Goal: Transaction & Acquisition: Download file/media

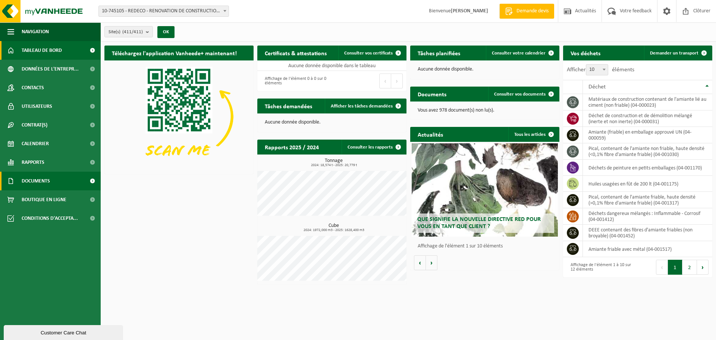
click at [56, 176] on link "Documents" at bounding box center [50, 181] width 101 height 19
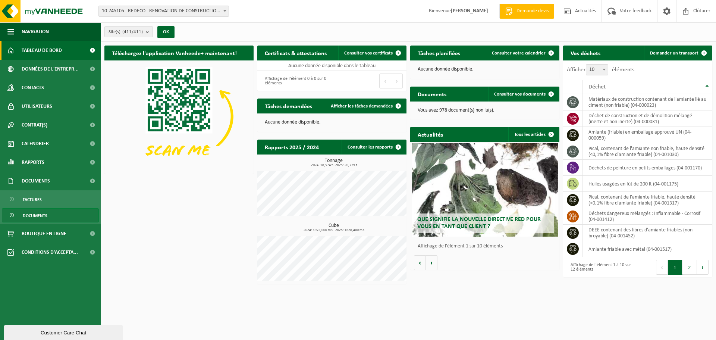
click at [51, 213] on link "Documents" at bounding box center [50, 215] width 97 height 14
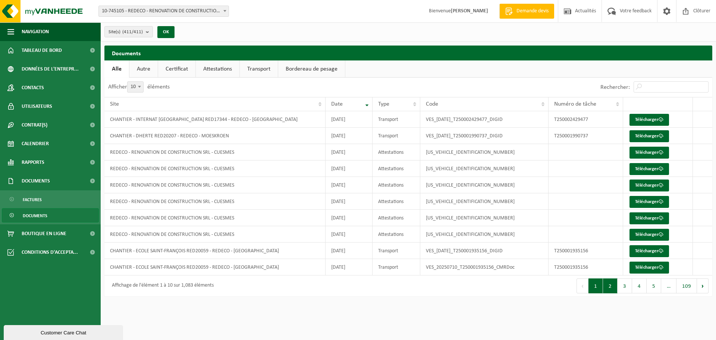
click at [606, 283] on button "2" at bounding box center [610, 285] width 15 height 15
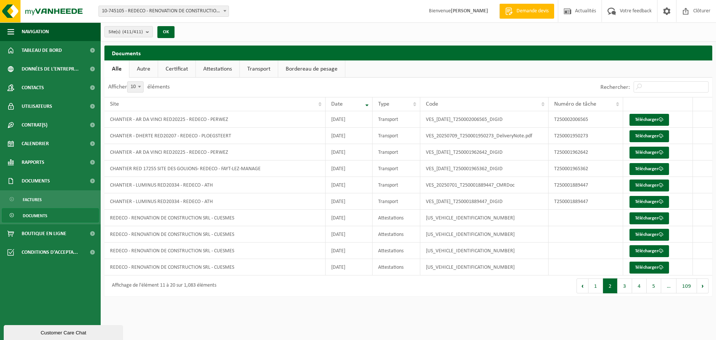
click at [624, 284] on button "3" at bounding box center [625, 285] width 15 height 15
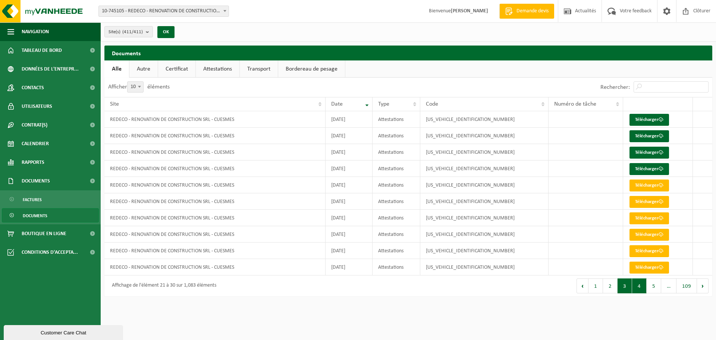
click at [645, 289] on button "4" at bounding box center [639, 285] width 15 height 15
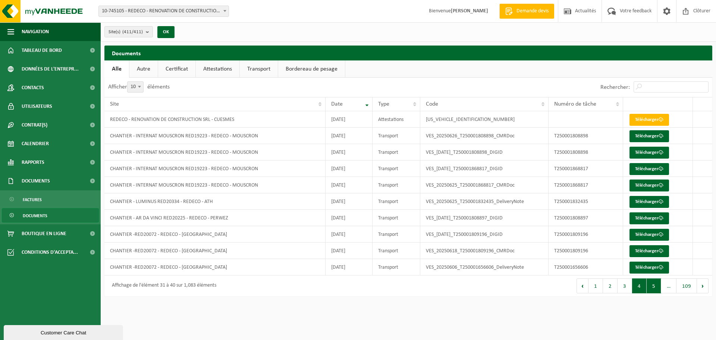
click at [651, 285] on button "5" at bounding box center [654, 285] width 15 height 15
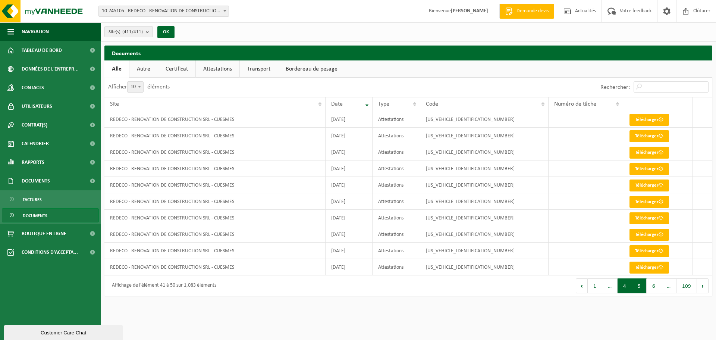
click at [629, 284] on button "4" at bounding box center [625, 285] width 15 height 15
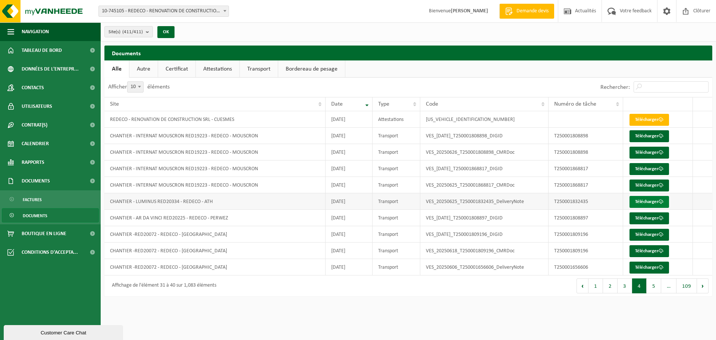
click at [634, 204] on link "Télécharger" at bounding box center [650, 202] width 40 height 12
click at [625, 285] on button "3" at bounding box center [625, 285] width 15 height 15
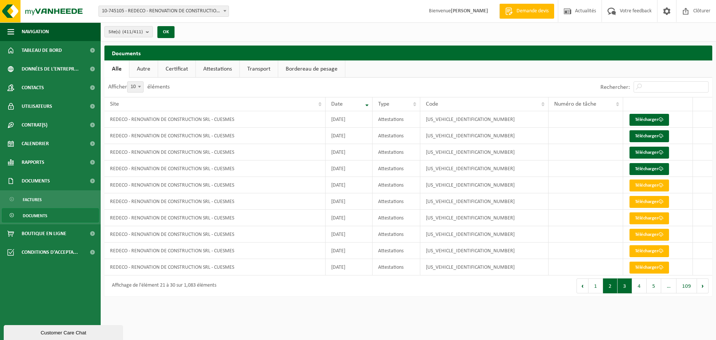
click at [613, 290] on button "2" at bounding box center [610, 285] width 15 height 15
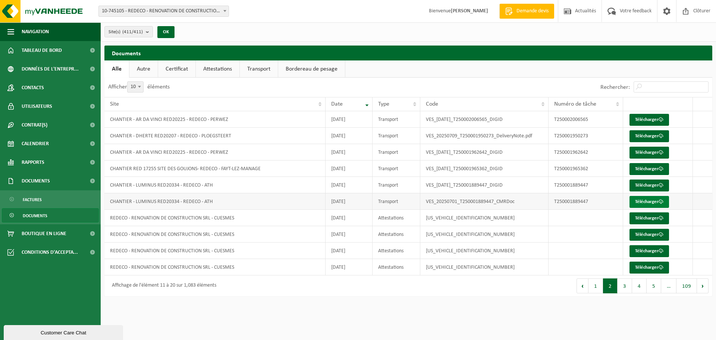
click at [648, 199] on link "Télécharger" at bounding box center [650, 202] width 40 height 12
click at [643, 185] on link "Télécharger" at bounding box center [650, 185] width 40 height 12
click at [600, 289] on button "1" at bounding box center [596, 285] width 15 height 15
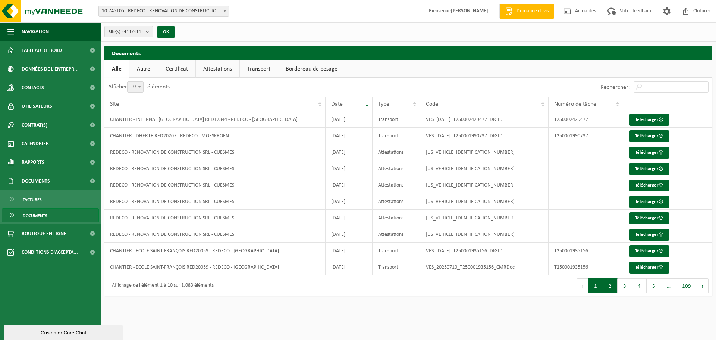
click at [613, 286] on button "2" at bounding box center [610, 285] width 15 height 15
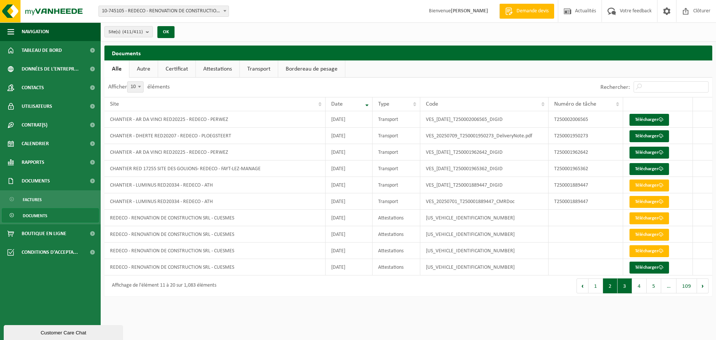
click at [625, 285] on button "3" at bounding box center [625, 285] width 15 height 15
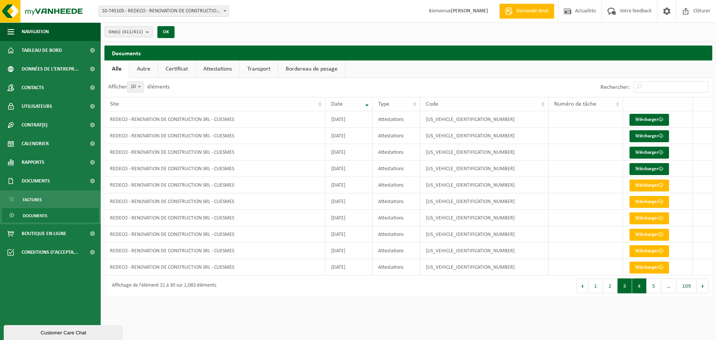
click at [644, 282] on button "4" at bounding box center [639, 285] width 15 height 15
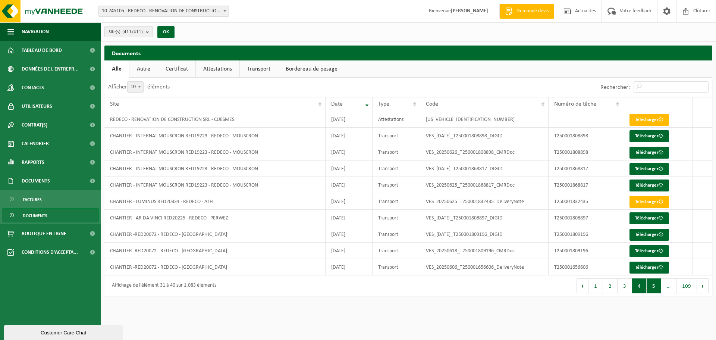
click at [649, 284] on button "5" at bounding box center [654, 285] width 15 height 15
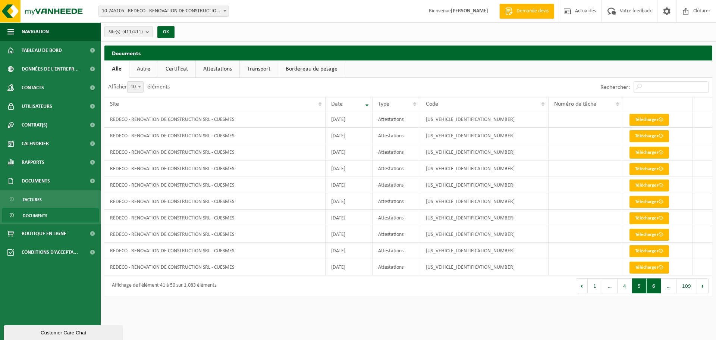
click at [657, 287] on button "6" at bounding box center [654, 285] width 15 height 15
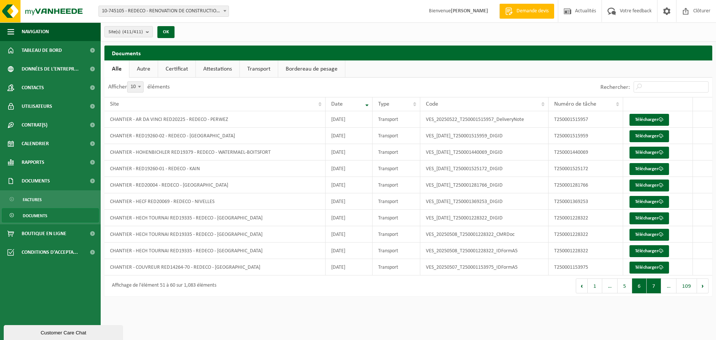
click at [656, 287] on button "7" at bounding box center [654, 285] width 15 height 15
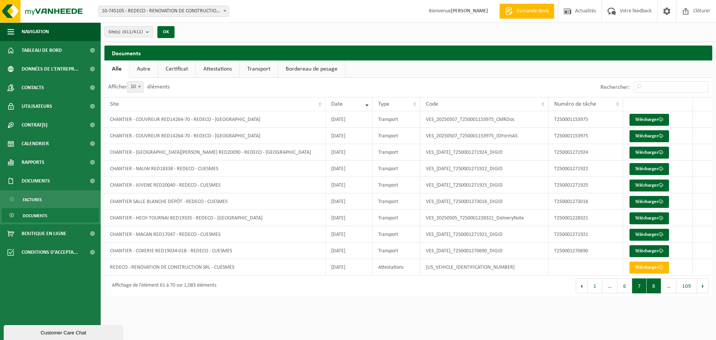
click at [651, 288] on button "8" at bounding box center [654, 285] width 15 height 15
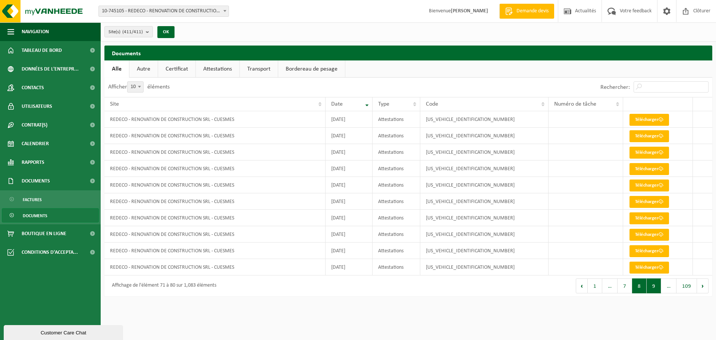
click at [659, 286] on button "9" at bounding box center [654, 285] width 15 height 15
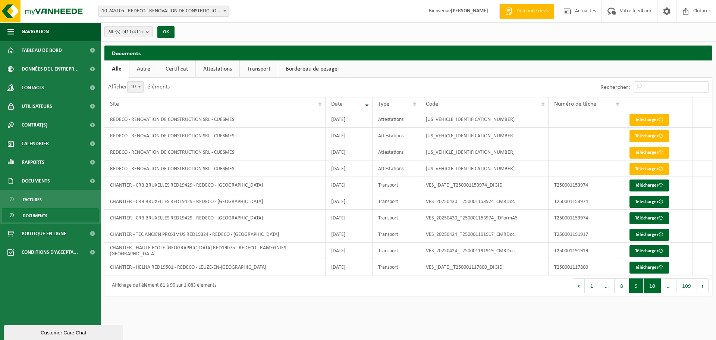
click at [653, 288] on button "10" at bounding box center [653, 285] width 18 height 15
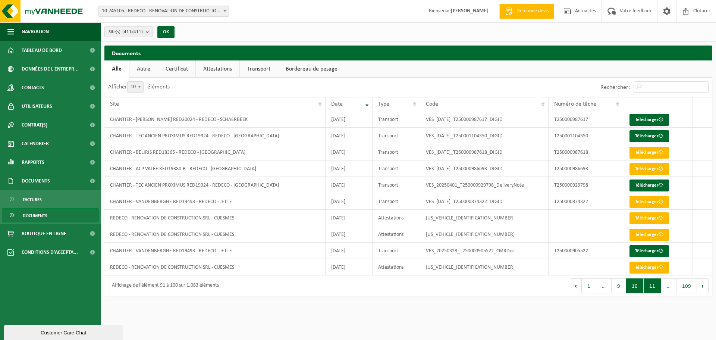
click at [652, 284] on button "11" at bounding box center [653, 285] width 18 height 15
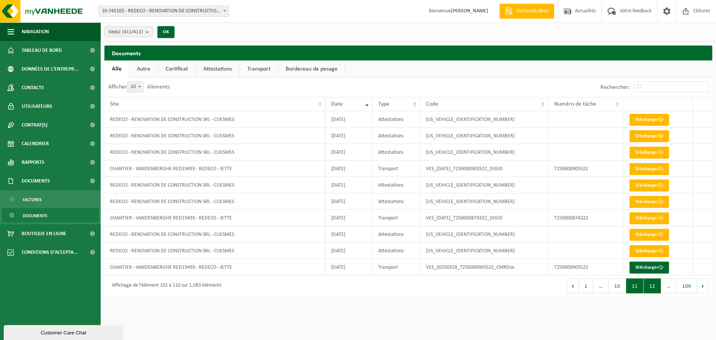
click at [654, 287] on button "12" at bounding box center [653, 285] width 18 height 15
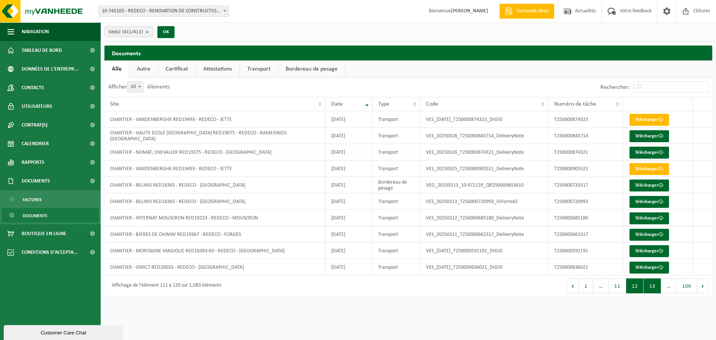
click at [652, 284] on button "13" at bounding box center [653, 285] width 18 height 15
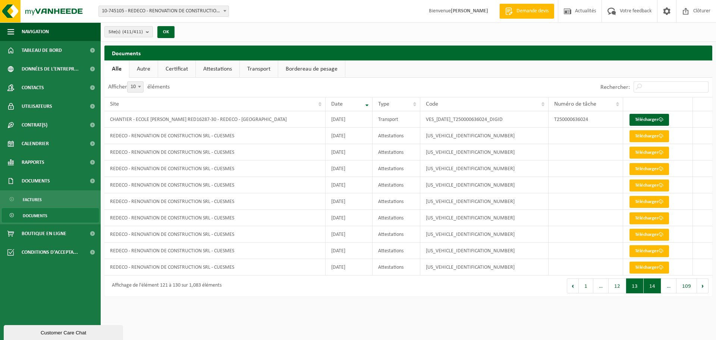
click at [657, 286] on button "14" at bounding box center [653, 285] width 18 height 15
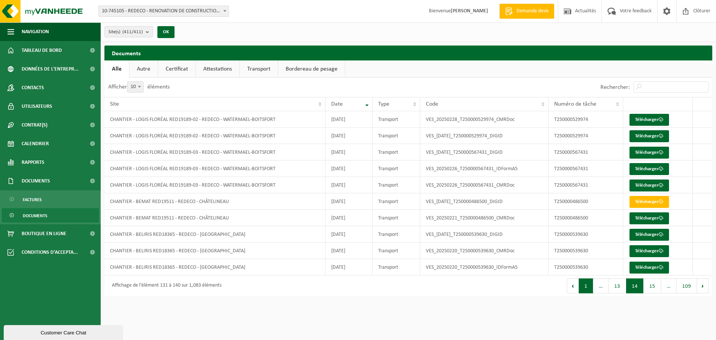
click at [591, 283] on button "1" at bounding box center [586, 285] width 15 height 15
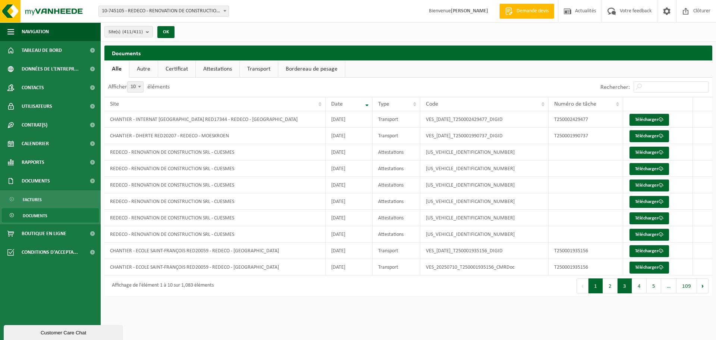
click at [630, 288] on button "3" at bounding box center [625, 285] width 15 height 15
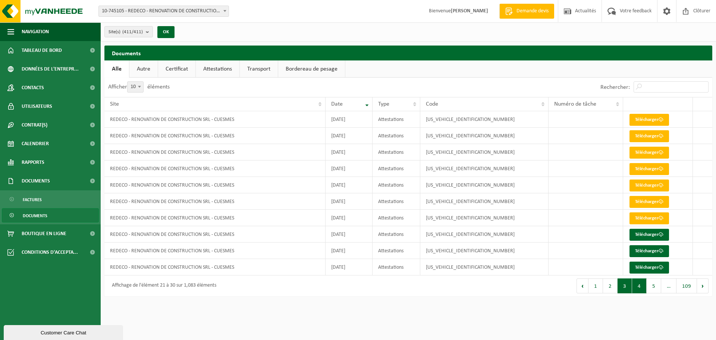
click at [641, 285] on button "4" at bounding box center [639, 285] width 15 height 15
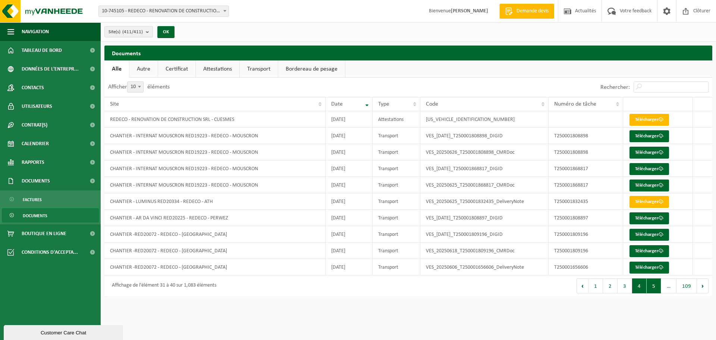
click at [655, 288] on button "5" at bounding box center [654, 285] width 15 height 15
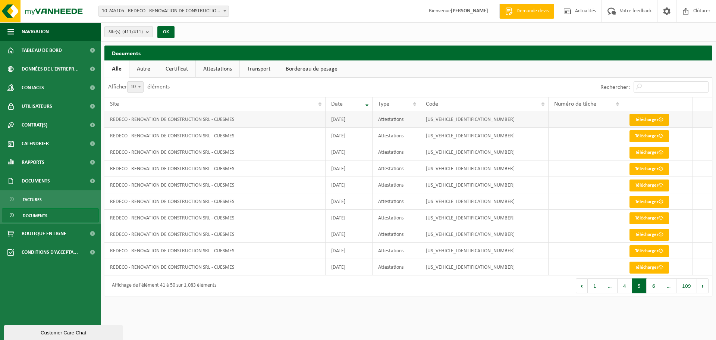
click at [645, 119] on link "Télécharger" at bounding box center [650, 120] width 40 height 12
click at [595, 285] on button "1" at bounding box center [595, 285] width 15 height 15
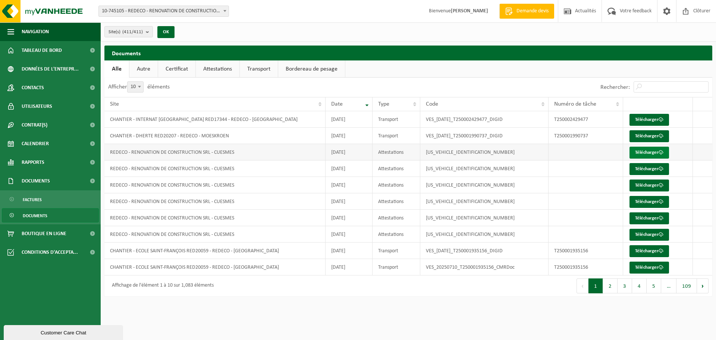
click at [641, 152] on link "Télécharger" at bounding box center [650, 153] width 40 height 12
click at [639, 168] on link "Télécharger" at bounding box center [650, 169] width 40 height 12
click at [642, 186] on link "Télécharger" at bounding box center [650, 185] width 40 height 12
click at [643, 203] on link "Télécharger" at bounding box center [650, 202] width 40 height 12
click at [642, 215] on link "Télécharger" at bounding box center [650, 218] width 40 height 12
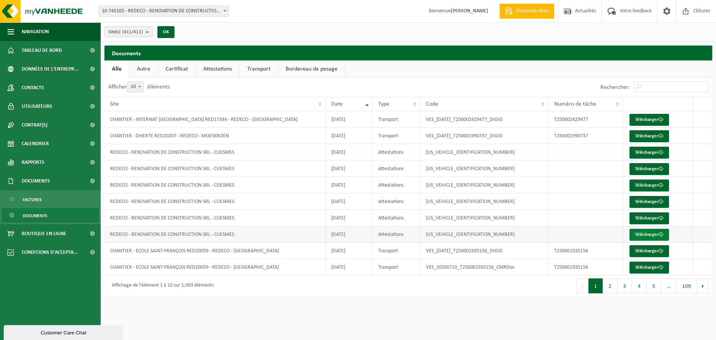
click at [641, 233] on link "Télécharger" at bounding box center [650, 235] width 40 height 12
click at [611, 289] on button "2" at bounding box center [610, 285] width 15 height 15
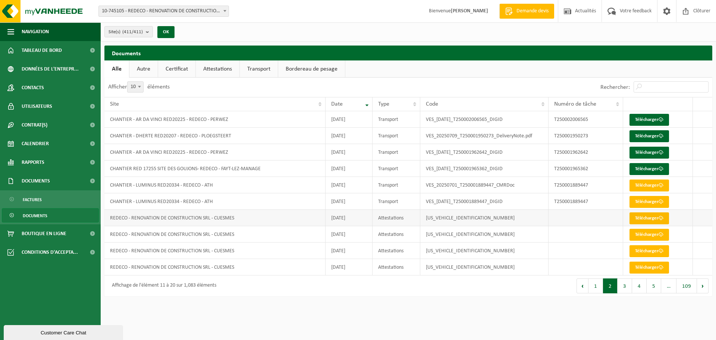
click at [652, 219] on link "Télécharger" at bounding box center [650, 218] width 40 height 12
click at [648, 234] on link "Télécharger" at bounding box center [650, 235] width 40 height 12
click at [647, 250] on link "Télécharger" at bounding box center [650, 251] width 40 height 12
click at [643, 264] on link "Télécharger" at bounding box center [650, 268] width 40 height 12
click at [625, 288] on button "3" at bounding box center [625, 285] width 15 height 15
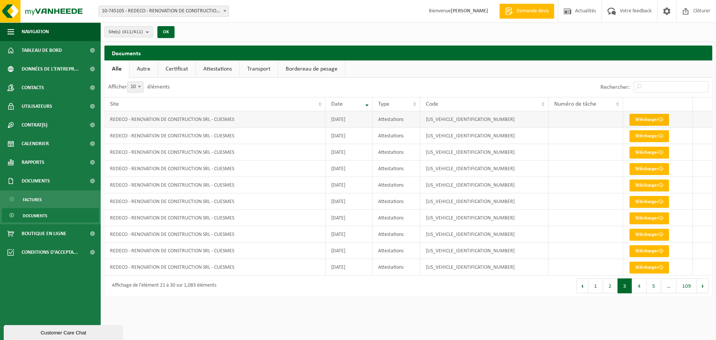
click at [656, 117] on link "Télécharger" at bounding box center [650, 120] width 40 height 12
click at [687, 131] on td "Télécharger" at bounding box center [657, 136] width 69 height 16
click at [651, 138] on link "Télécharger" at bounding box center [650, 136] width 40 height 12
click at [649, 157] on link "Télécharger" at bounding box center [650, 153] width 40 height 12
click at [648, 168] on link "Télécharger" at bounding box center [650, 169] width 40 height 12
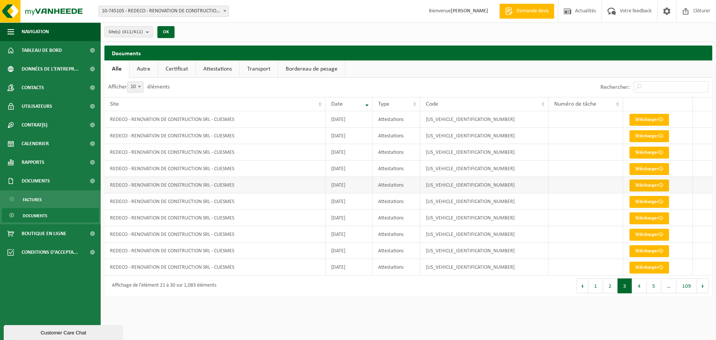
click at [645, 188] on link "Télécharger" at bounding box center [650, 185] width 40 height 12
click at [642, 196] on link "Télécharger" at bounding box center [650, 202] width 40 height 12
click at [638, 219] on link "Télécharger" at bounding box center [650, 218] width 40 height 12
click at [641, 234] on link "Télécharger" at bounding box center [650, 235] width 40 height 12
click at [638, 251] on link "Télécharger" at bounding box center [650, 251] width 40 height 12
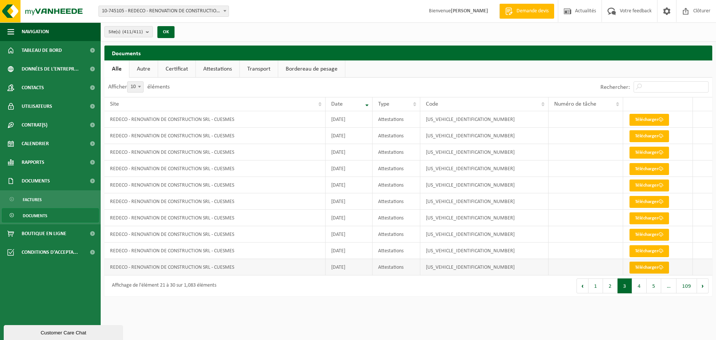
click at [646, 268] on link "Télécharger" at bounding box center [650, 268] width 40 height 12
click at [640, 288] on button "4" at bounding box center [639, 285] width 15 height 15
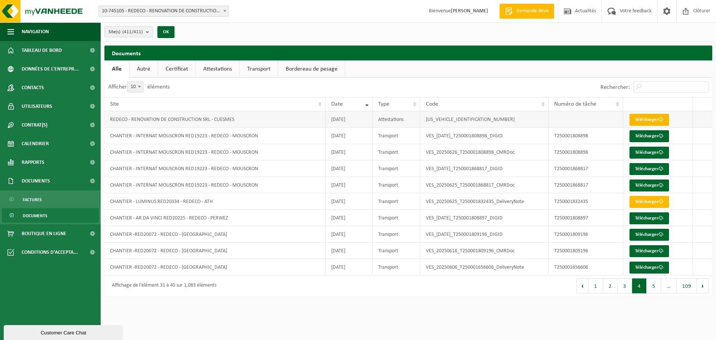
click at [653, 118] on link "Télécharger" at bounding box center [650, 120] width 40 height 12
